Goal: Transaction & Acquisition: Purchase product/service

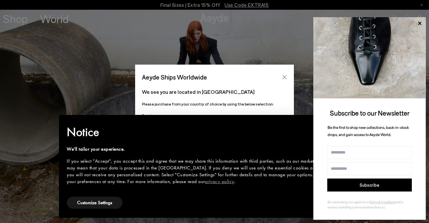
click at [283, 74] on button "Close" at bounding box center [285, 77] width 10 height 10
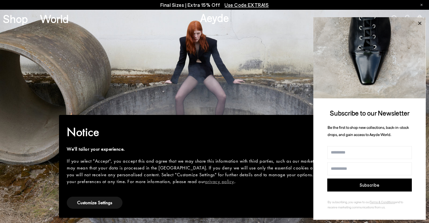
click at [419, 25] on icon at bounding box center [419, 22] width 3 height 3
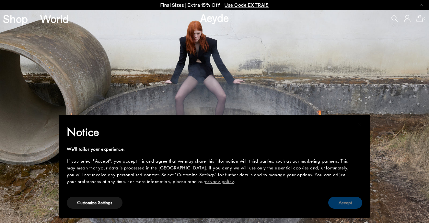
click at [346, 206] on button "Accept" at bounding box center [346, 203] width 34 height 12
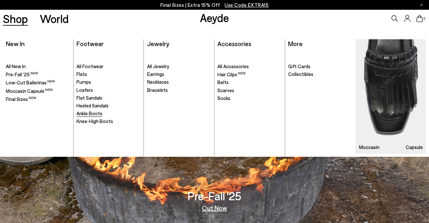
click at [86, 112] on span "Ankle Boots" at bounding box center [90, 113] width 26 height 6
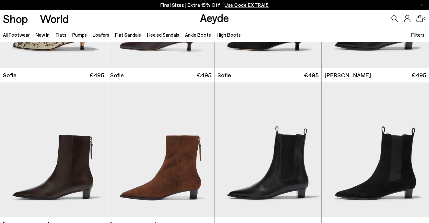
scroll to position [659, 0]
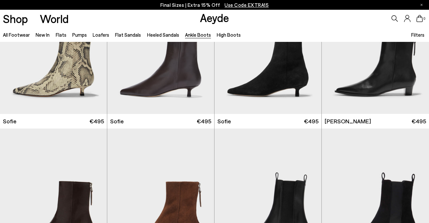
click at [418, 38] on span "Filters" at bounding box center [418, 34] width 13 height 7
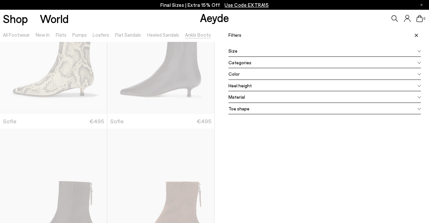
click at [265, 74] on div "Color" at bounding box center [325, 74] width 193 height 12
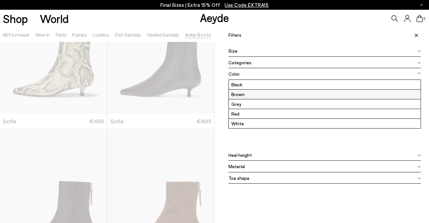
click at [258, 93] on label "Brown" at bounding box center [325, 94] width 192 height 9
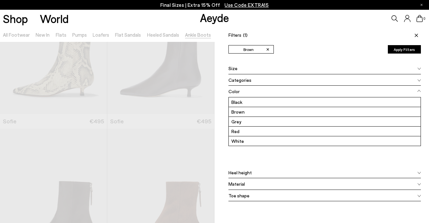
scroll to position [0, 0]
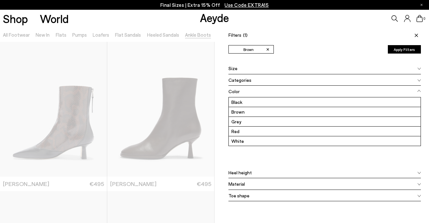
click at [221, 124] on div "Filters (1) ✕ Brown Apply filters ✕ Brown Apply Filters Availability In stock O…" at bounding box center [322, 138] width 215 height 223
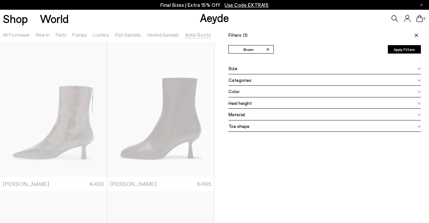
click at [417, 34] on icon at bounding box center [416, 35] width 3 height 3
